Goal: Transaction & Acquisition: Purchase product/service

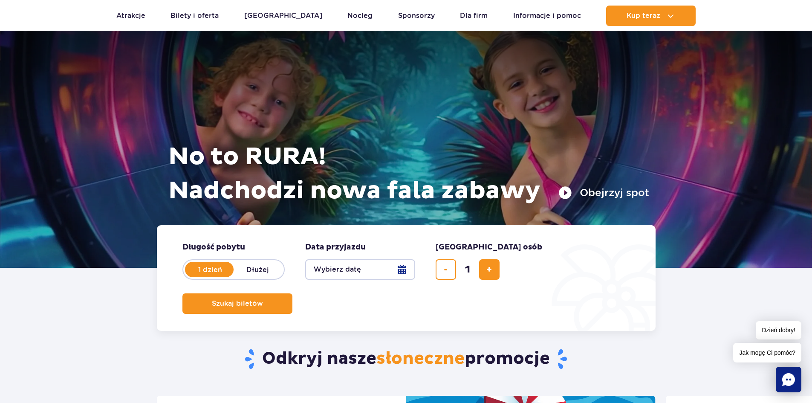
scroll to position [43, 0]
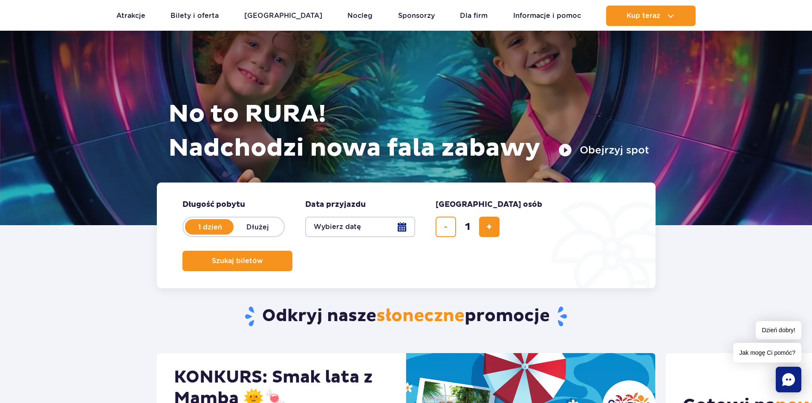
click at [401, 226] on button "Wybierz datę" at bounding box center [360, 226] width 110 height 20
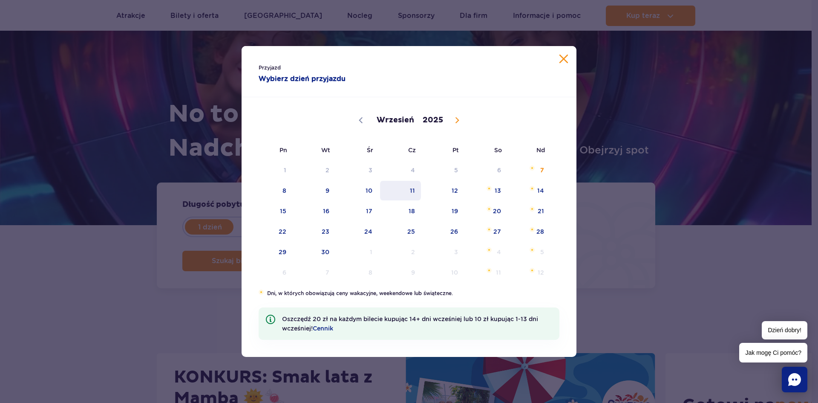
click at [409, 188] on span "11" at bounding box center [400, 191] width 43 height 20
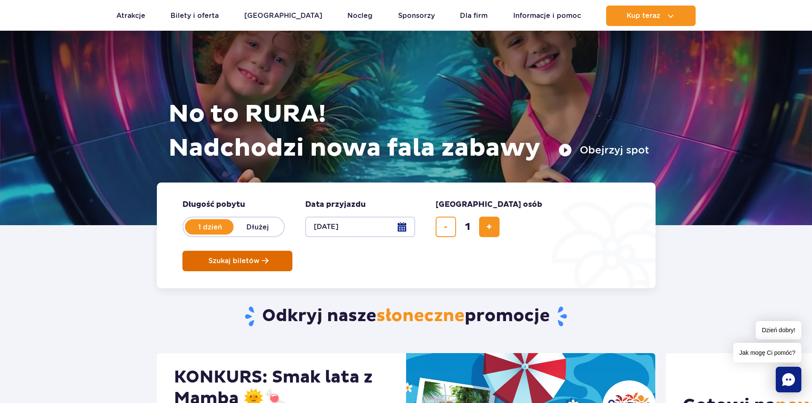
drag, startPoint x: 585, startPoint y: 224, endPoint x: 595, endPoint y: 219, distance: 11.3
click at [260, 257] on span "Szukaj biletów" at bounding box center [233, 261] width 51 height 8
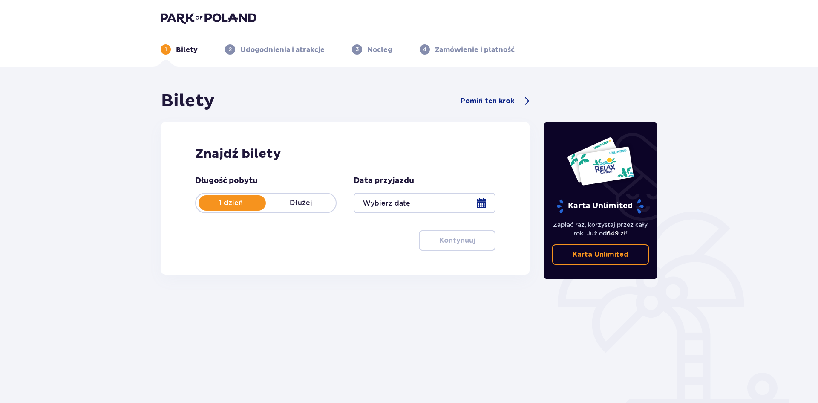
type input "[DATE]"
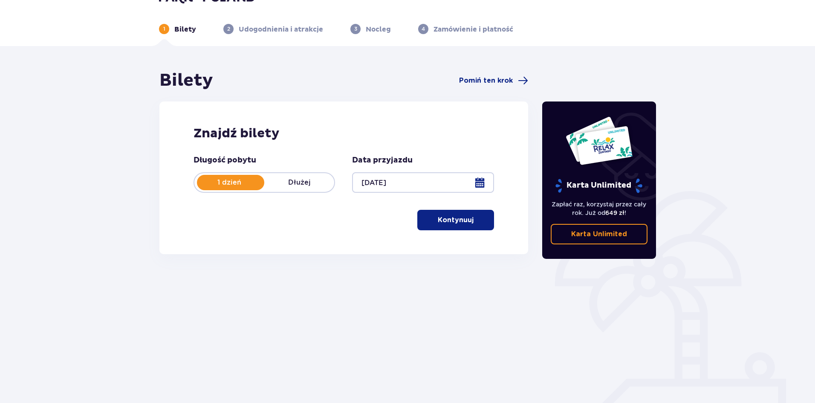
scroll to position [32, 0]
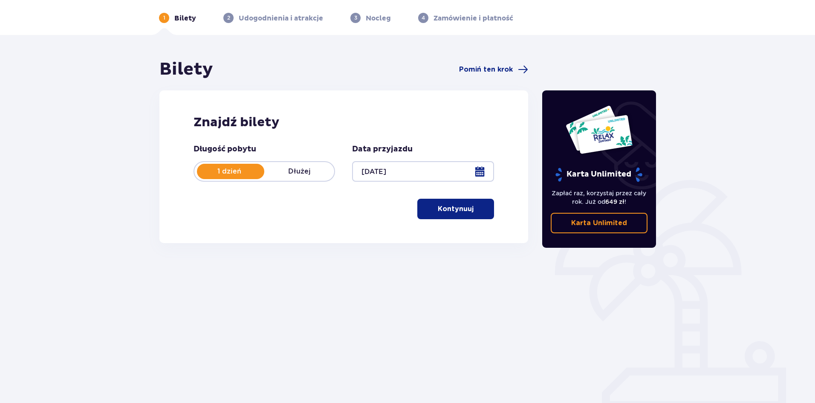
click at [453, 208] on p "Kontynuuj" at bounding box center [456, 208] width 36 height 9
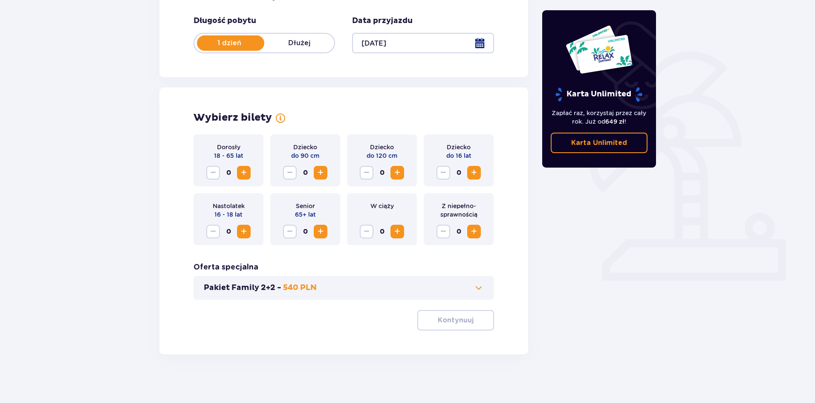
scroll to position [162, 0]
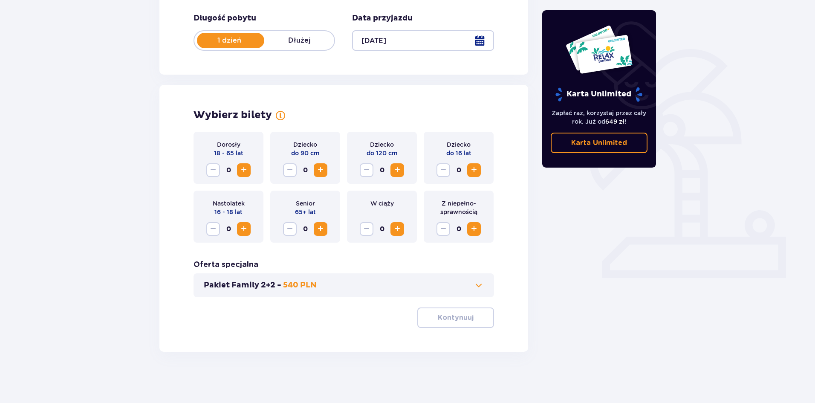
click at [241, 167] on span "Increase" at bounding box center [244, 170] width 10 height 10
click at [468, 327] on button "Kontynuuj" at bounding box center [455, 317] width 77 height 20
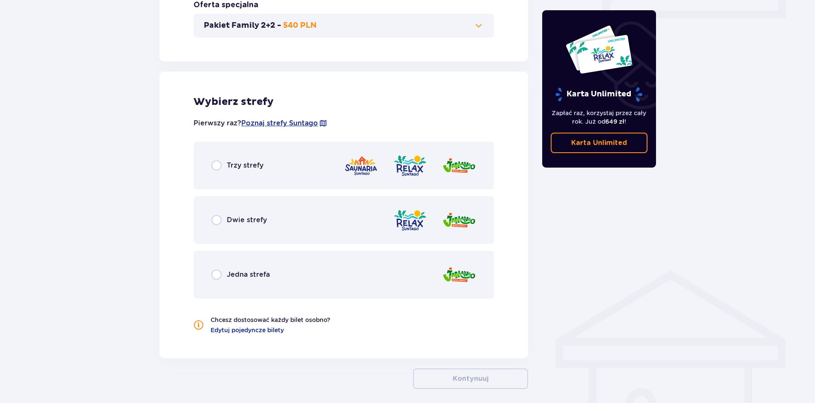
scroll to position [459, 0]
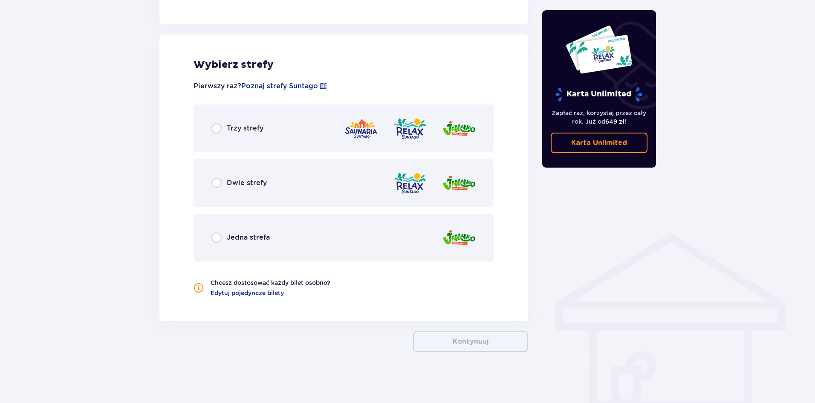
click at [227, 235] on p "Jedna strefa" at bounding box center [248, 237] width 43 height 9
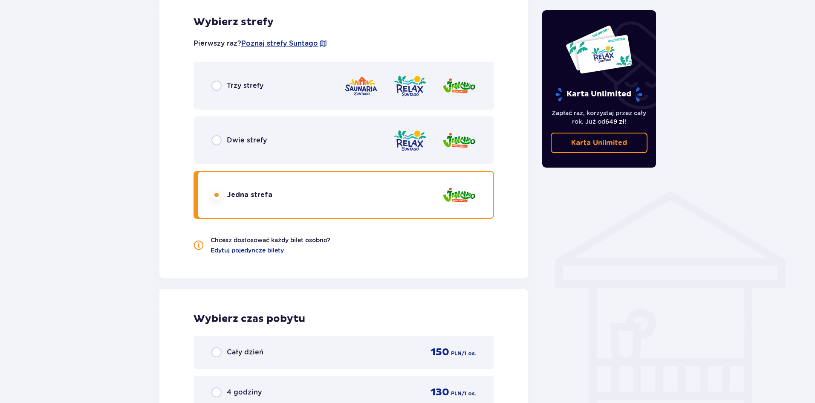
scroll to position [481, 0]
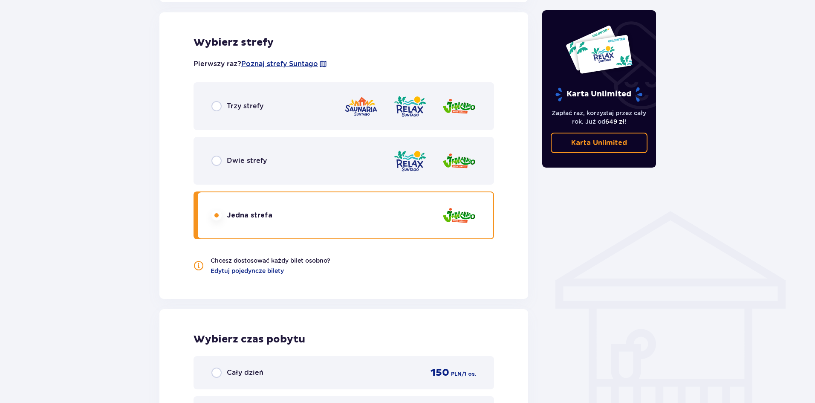
click at [248, 166] on div "Dwie strefy" at bounding box center [238, 161] width 55 height 10
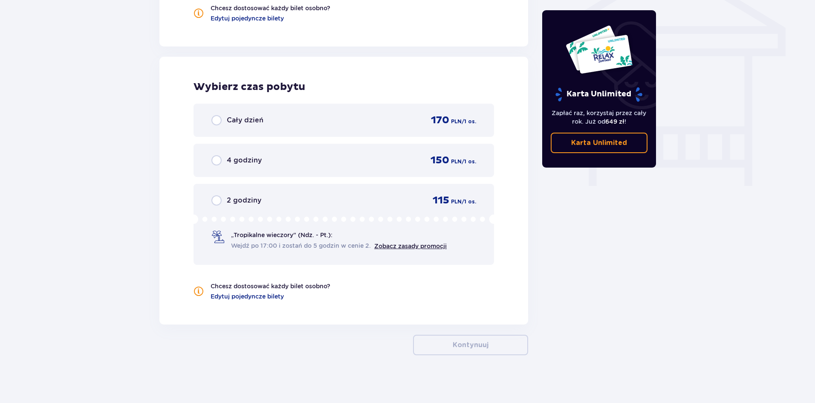
scroll to position [737, 0]
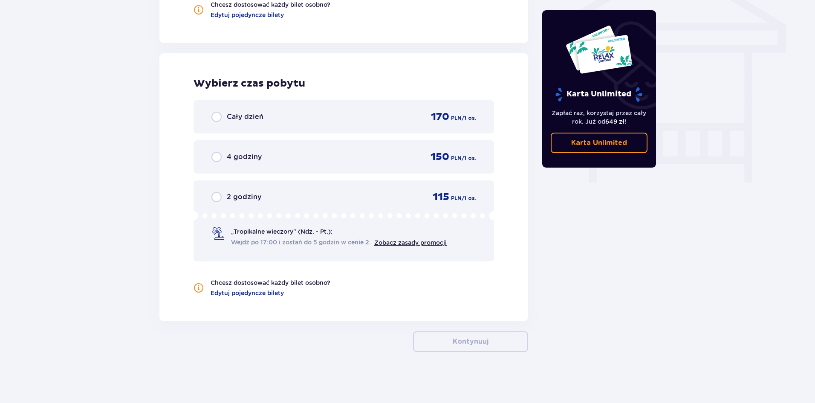
click at [250, 113] on p "Cały dzień" at bounding box center [245, 116] width 37 height 9
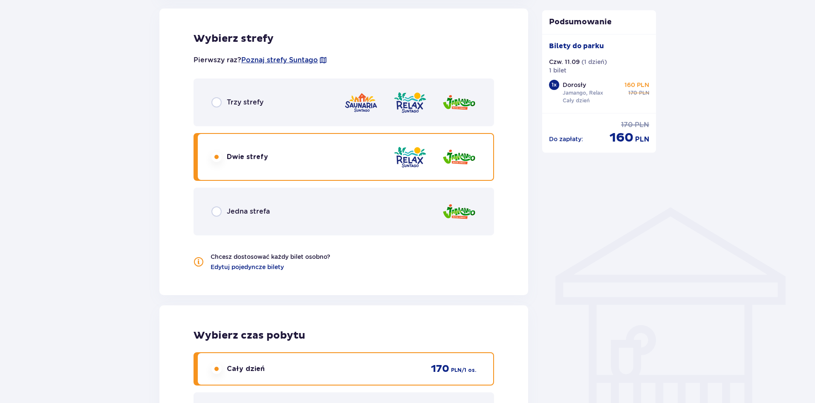
scroll to position [481, 0]
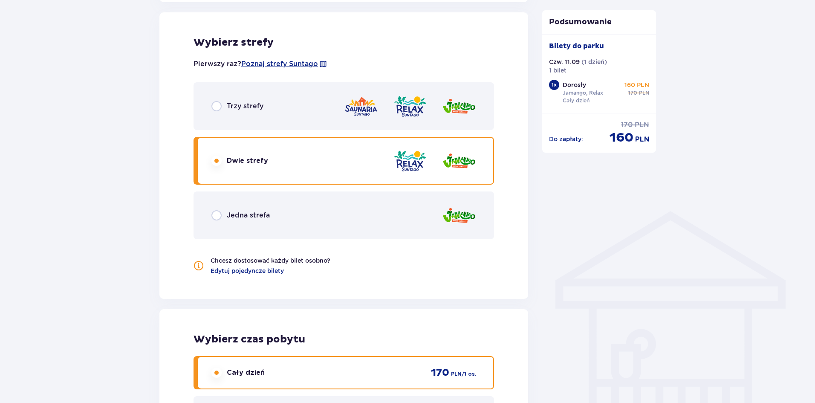
click at [241, 109] on p "Trzy strefy" at bounding box center [245, 105] width 37 height 9
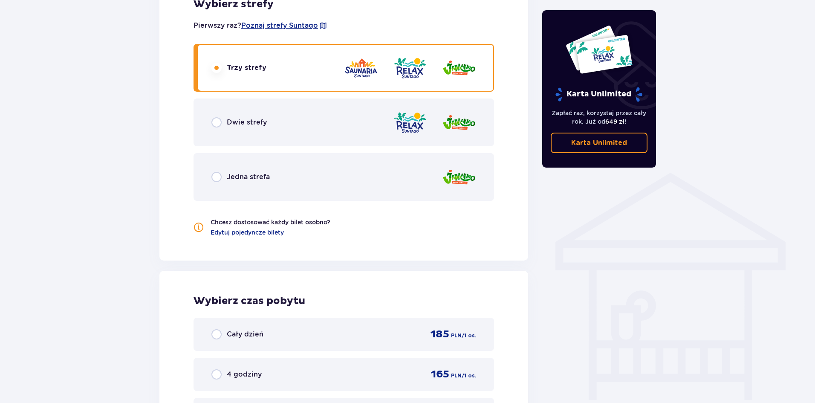
scroll to position [652, 0]
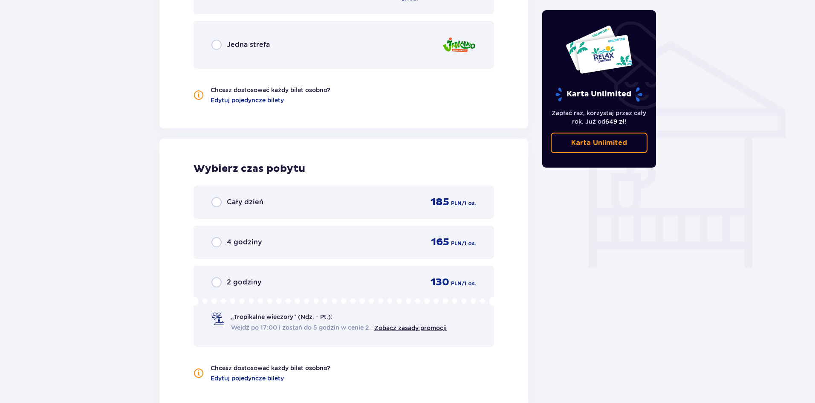
drag, startPoint x: 267, startPoint y: 193, endPoint x: 265, endPoint y: 198, distance: 5.1
click at [265, 198] on div "Cały dzień 185 PLN / 1 os." at bounding box center [343, 201] width 300 height 33
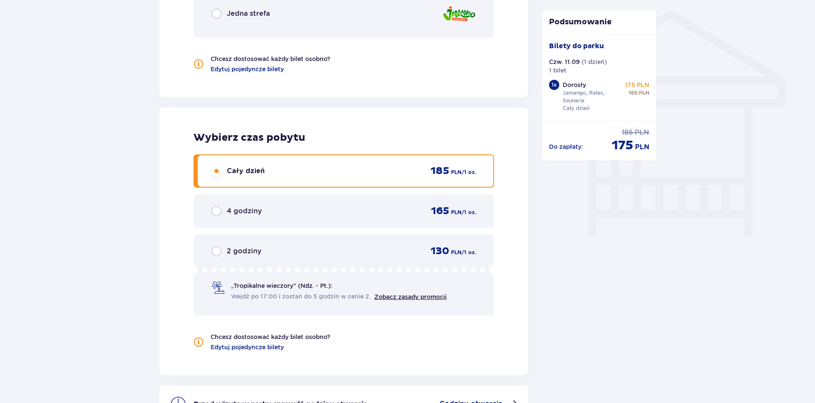
scroll to position [785, 0]
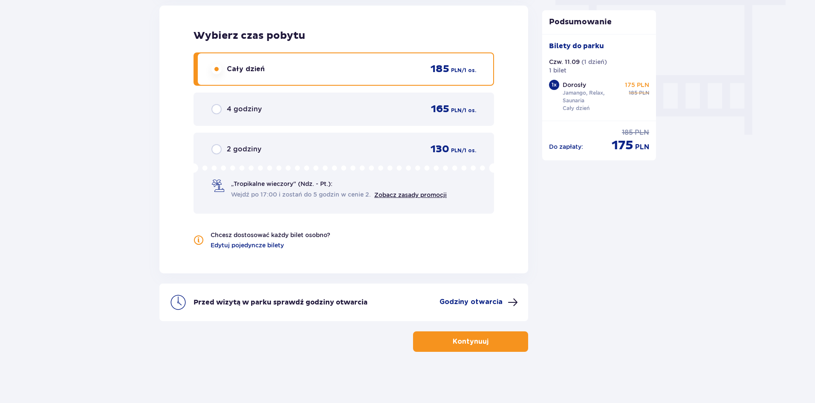
click at [463, 338] on p "Kontynuuj" at bounding box center [471, 341] width 36 height 9
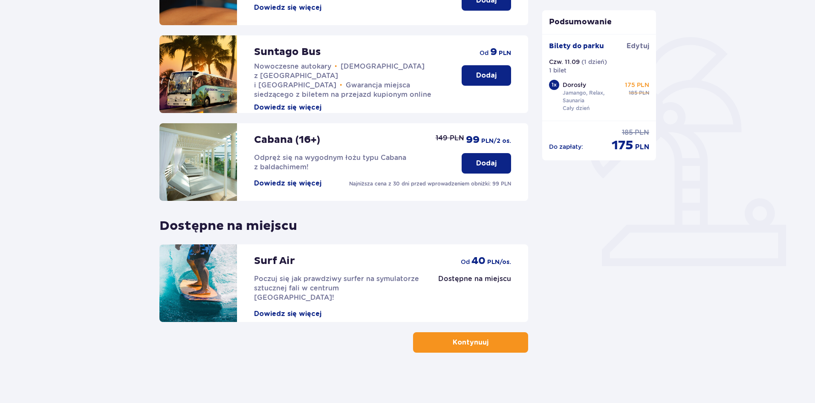
scroll to position [175, 0]
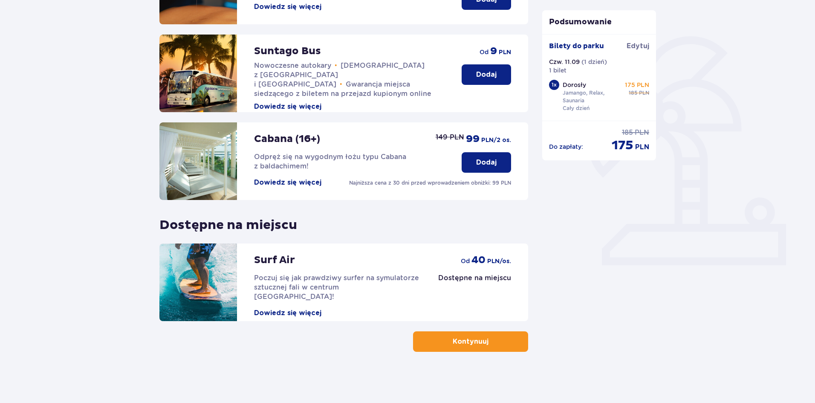
click at [476, 342] on p "Kontynuuj" at bounding box center [471, 341] width 36 height 9
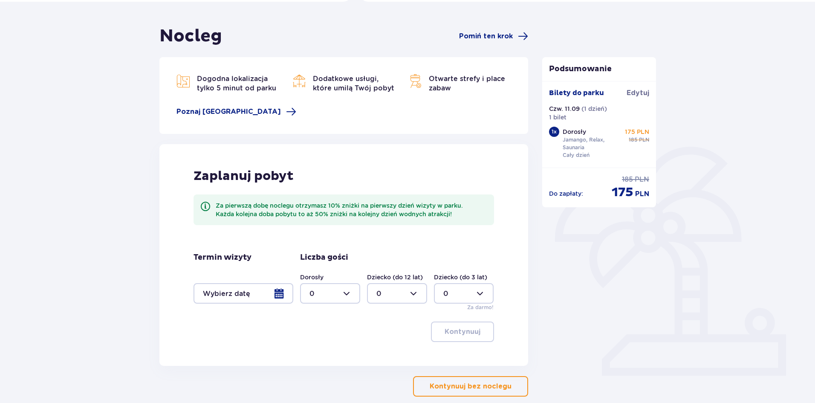
scroll to position [110, 0]
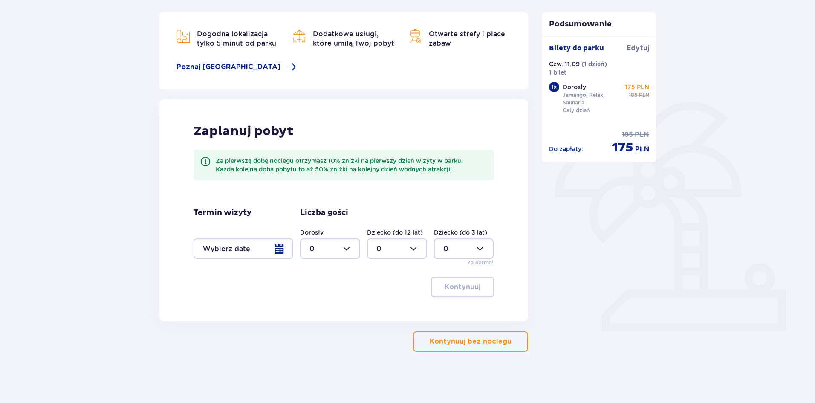
click at [479, 342] on p "Kontynuuj bez noclegu" at bounding box center [471, 341] width 82 height 9
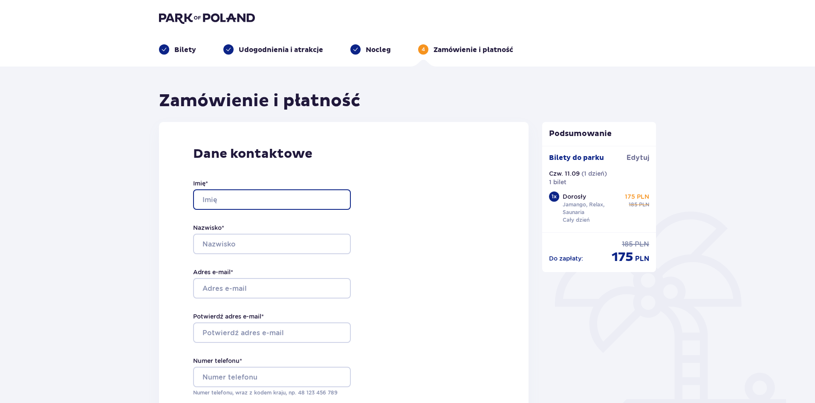
click at [286, 200] on input "Imię *" at bounding box center [272, 199] width 158 height 20
type input "Łukasz Grajoszek"
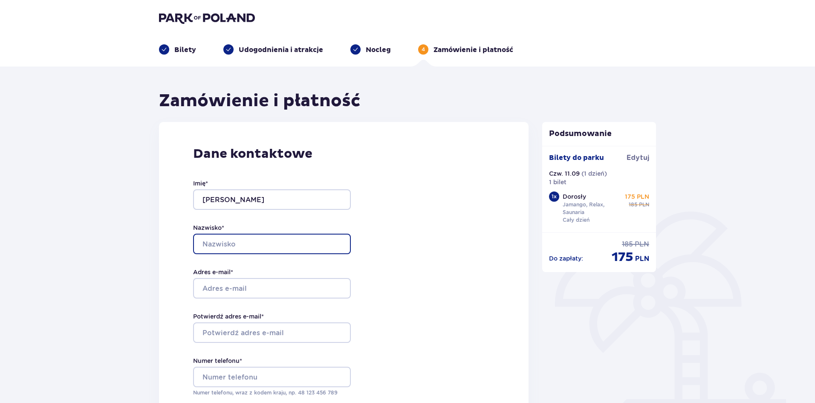
click at [265, 247] on input "Nazwisko *" at bounding box center [272, 244] width 158 height 20
type input "Grajoszek"
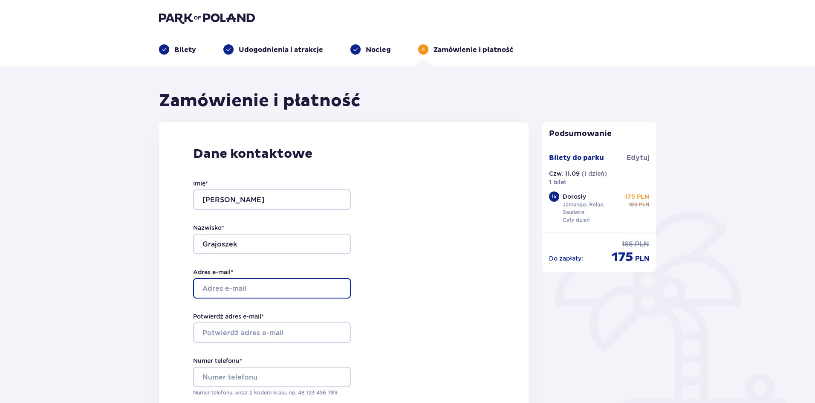
click at [251, 288] on input "Adres e-mail *" at bounding box center [272, 288] width 158 height 20
type input "lukaszgraj@hotmail.com"
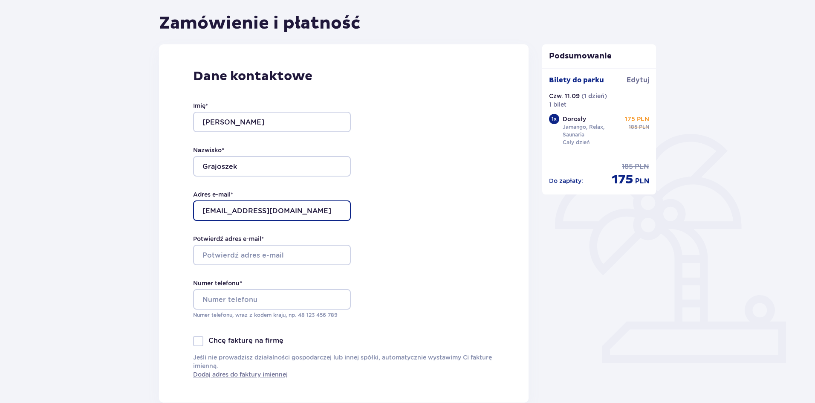
scroll to position [85, 0]
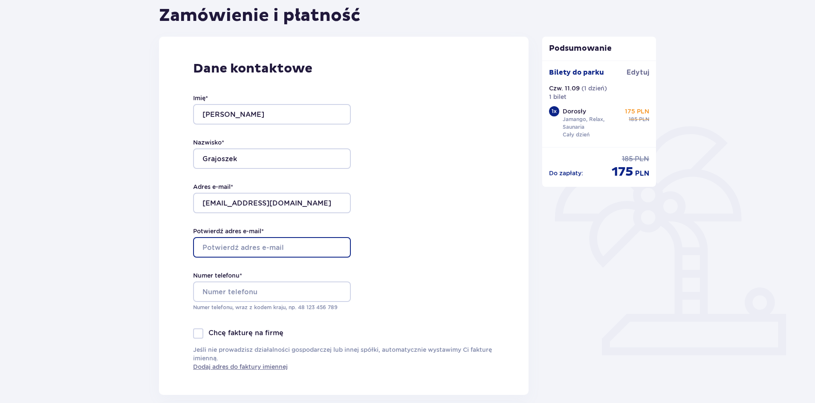
click at [264, 251] on input "Potwierdź adres e-mail *" at bounding box center [272, 247] width 158 height 20
type input "lukaszgraj@hotmail.com"
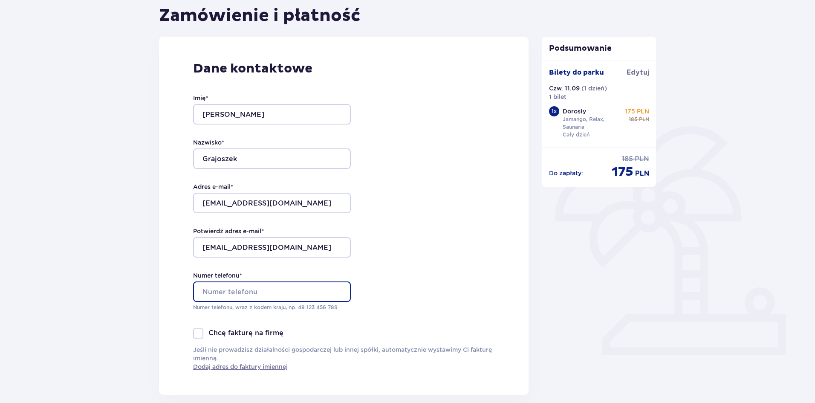
click at [286, 288] on input "Numer telefonu *" at bounding box center [272, 291] width 158 height 20
type input "48730262393"
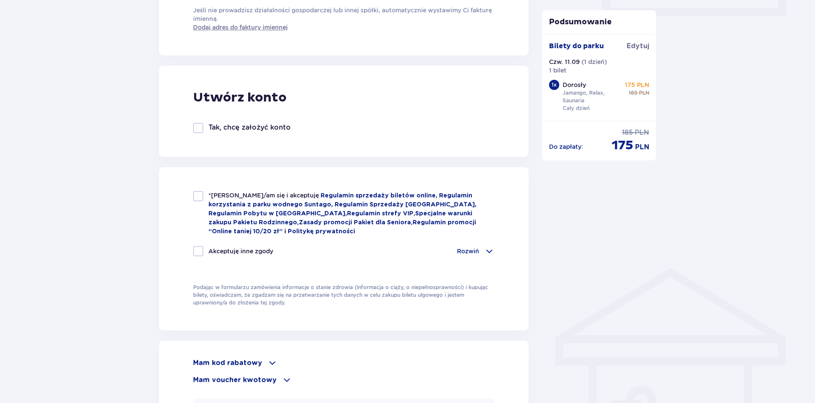
scroll to position [426, 0]
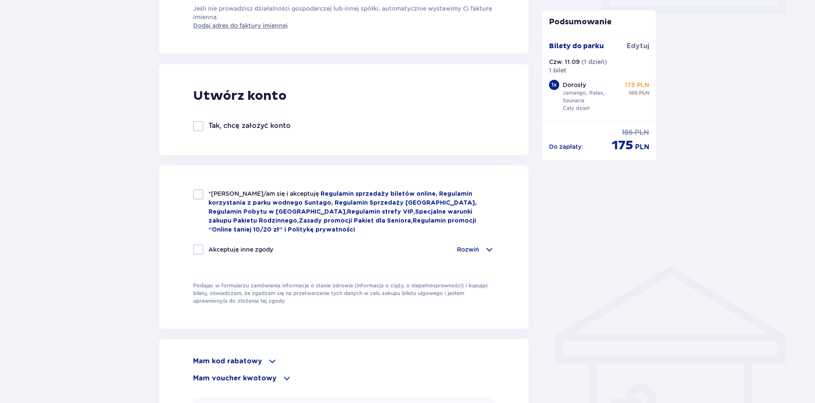
click at [196, 247] on div at bounding box center [198, 249] width 10 height 10
checkbox input "true"
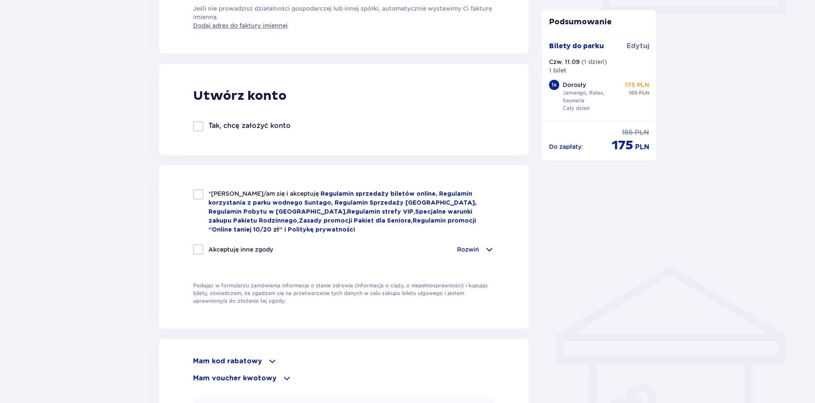
checkbox input "true"
click at [198, 193] on div at bounding box center [198, 194] width 10 height 10
checkbox input "true"
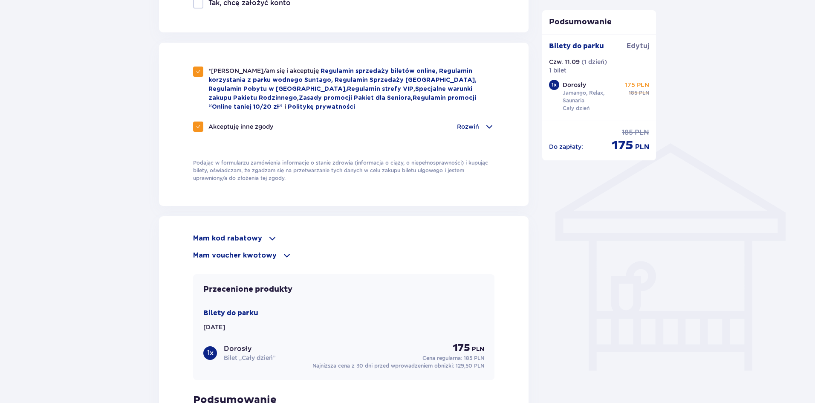
scroll to position [554, 0]
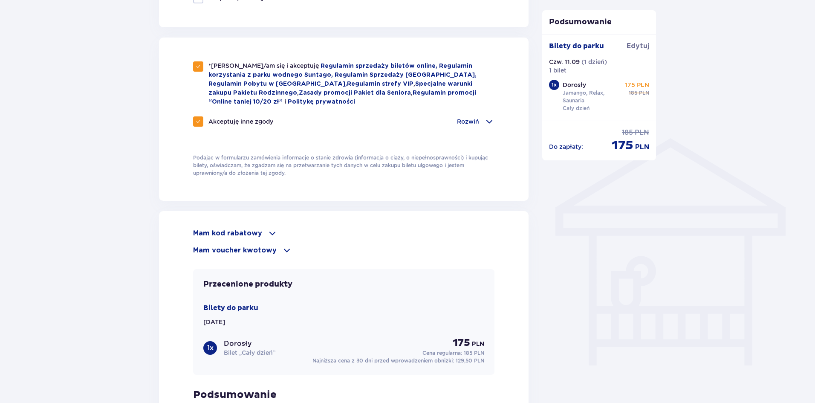
click at [282, 245] on span at bounding box center [287, 250] width 10 height 10
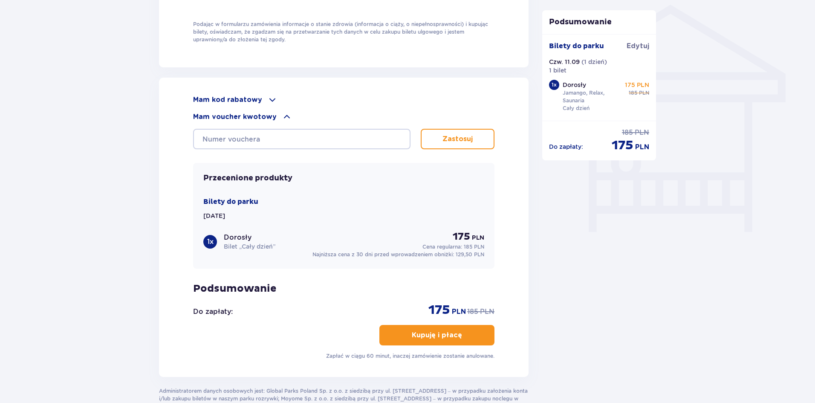
scroll to position [753, 0]
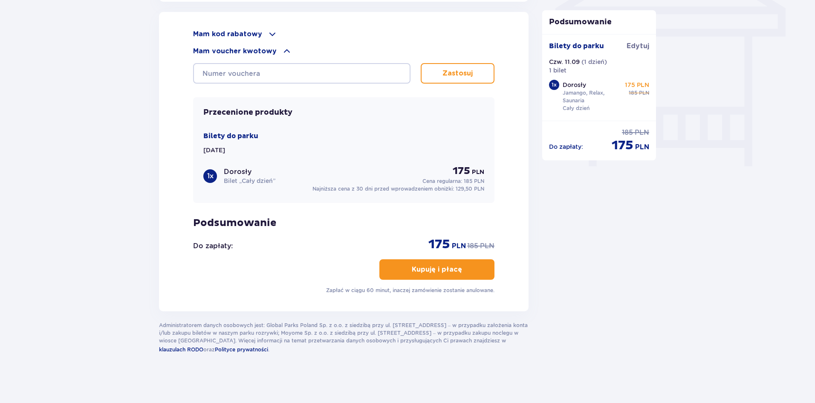
click at [473, 271] on button "Kupuję i płacę" at bounding box center [436, 269] width 115 height 20
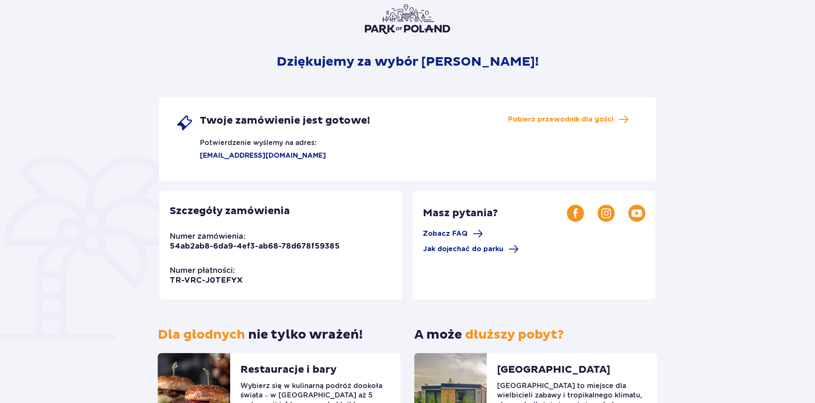
scroll to position [63, 0]
click at [202, 155] on p "lukaszgraj@hotmail.com" at bounding box center [251, 155] width 150 height 9
drag, startPoint x: 241, startPoint y: 123, endPoint x: 340, endPoint y: 128, distance: 99.0
click at [318, 127] on span "Twoje zamówienie jest gotowe!" at bounding box center [285, 121] width 170 height 13
click at [346, 140] on div "Twoje zamówienie jest gotowe! Potwierdzenie wyślemy na adres: lukaszgraj@hotmai…" at bounding box center [273, 138] width 194 height 46
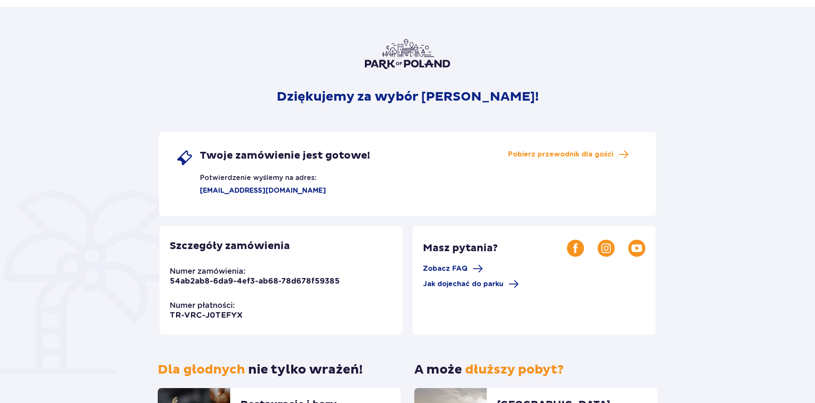
scroll to position [0, 0]
